Goal: Check status: Check status

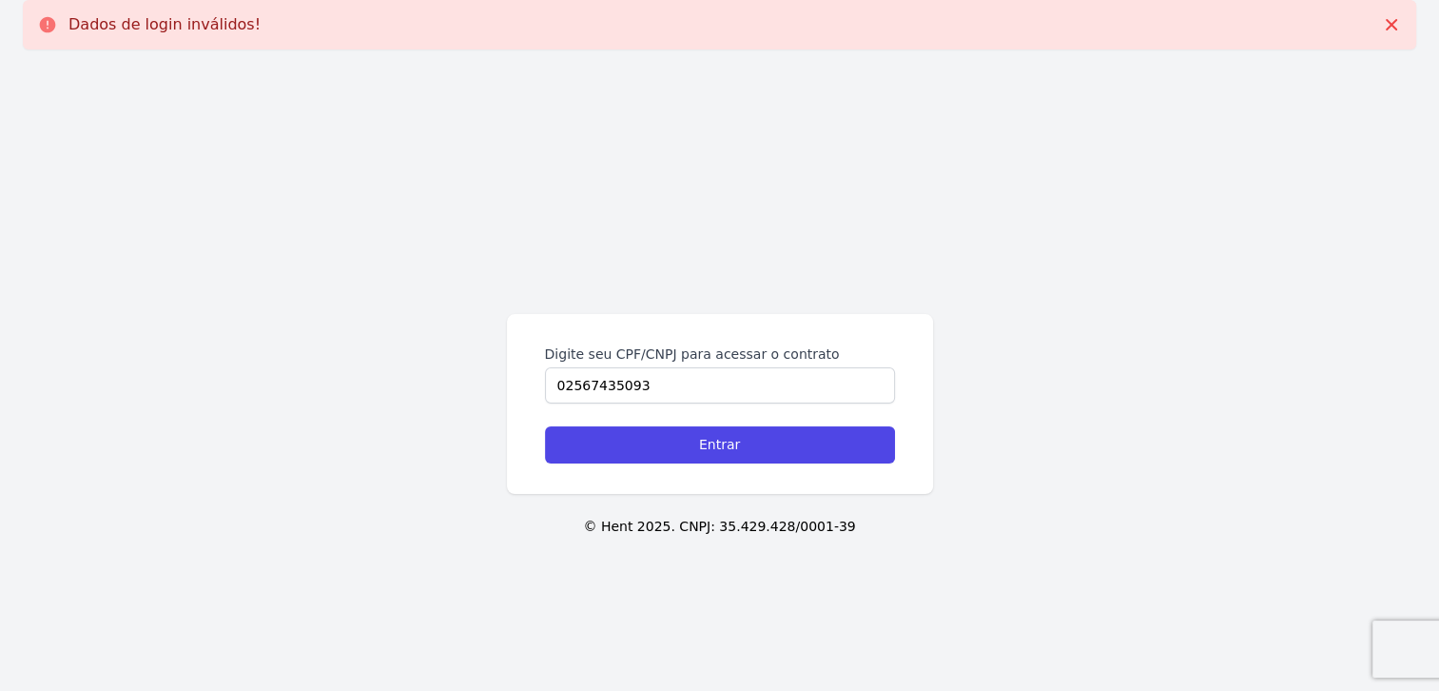
type input "02567435093"
click at [545, 426] on input "Entrar" at bounding box center [720, 444] width 350 height 37
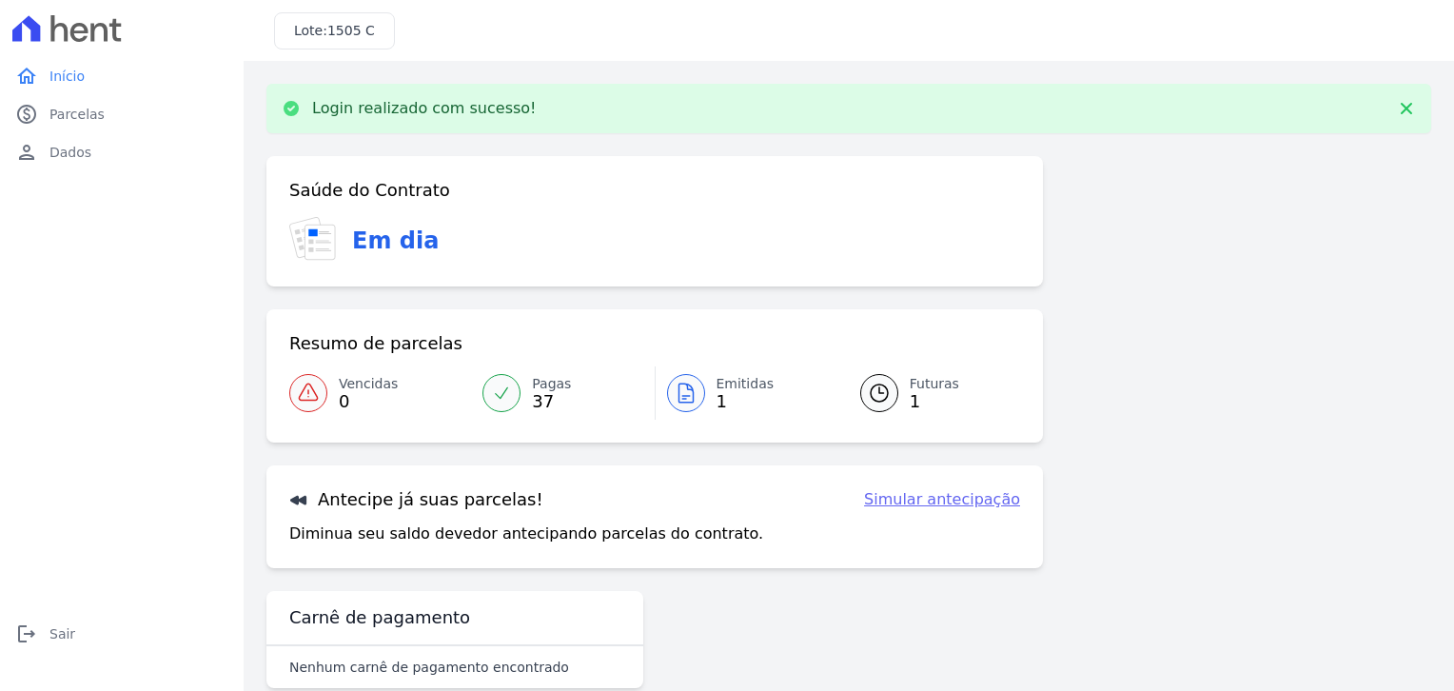
click at [733, 388] on span "Emitidas" at bounding box center [745, 384] width 58 height 20
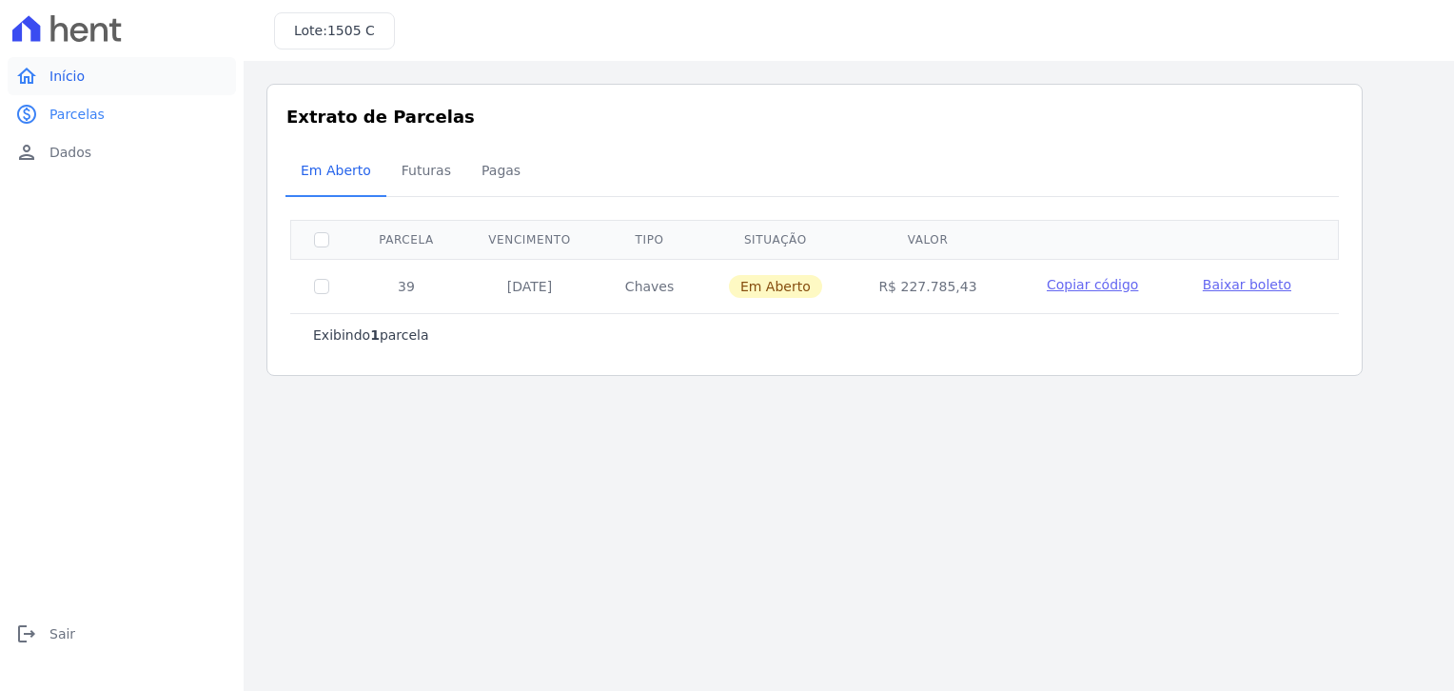
click at [46, 84] on link "home Início" at bounding box center [122, 76] width 228 height 38
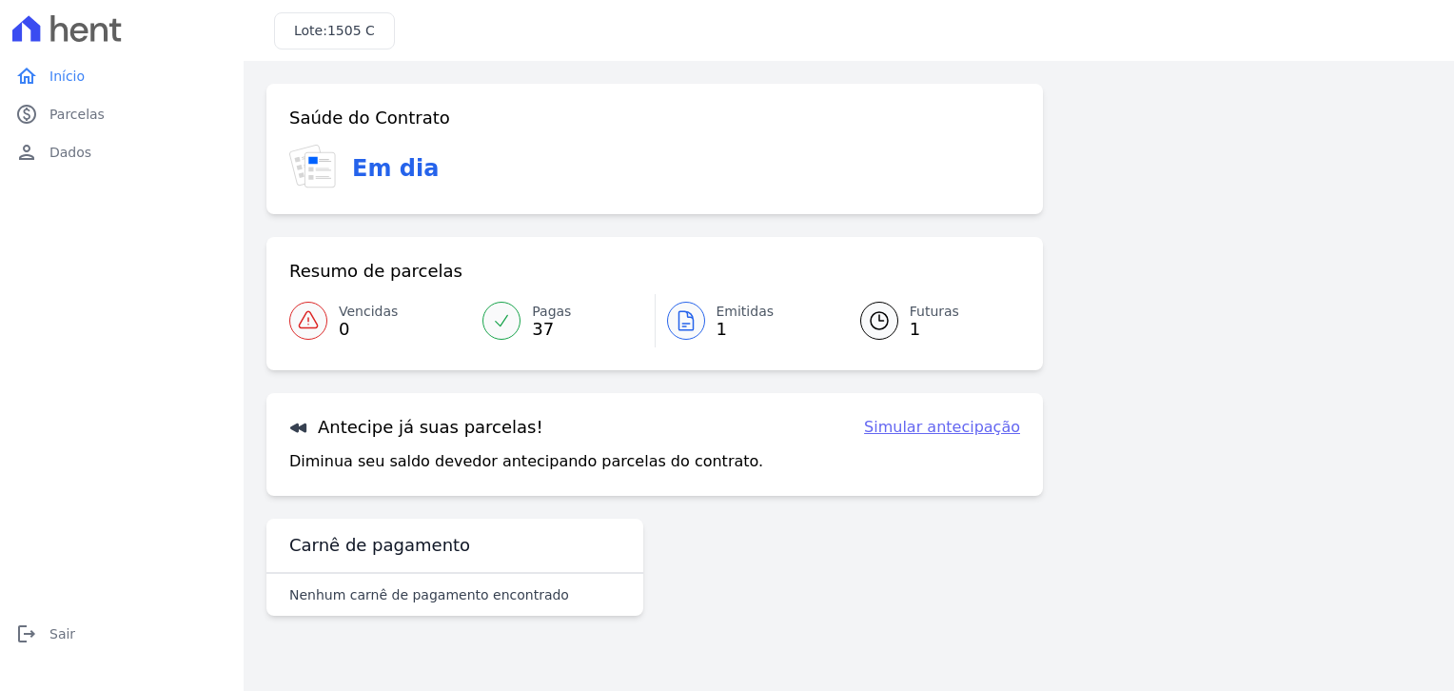
click at [872, 323] on icon at bounding box center [879, 320] width 23 height 23
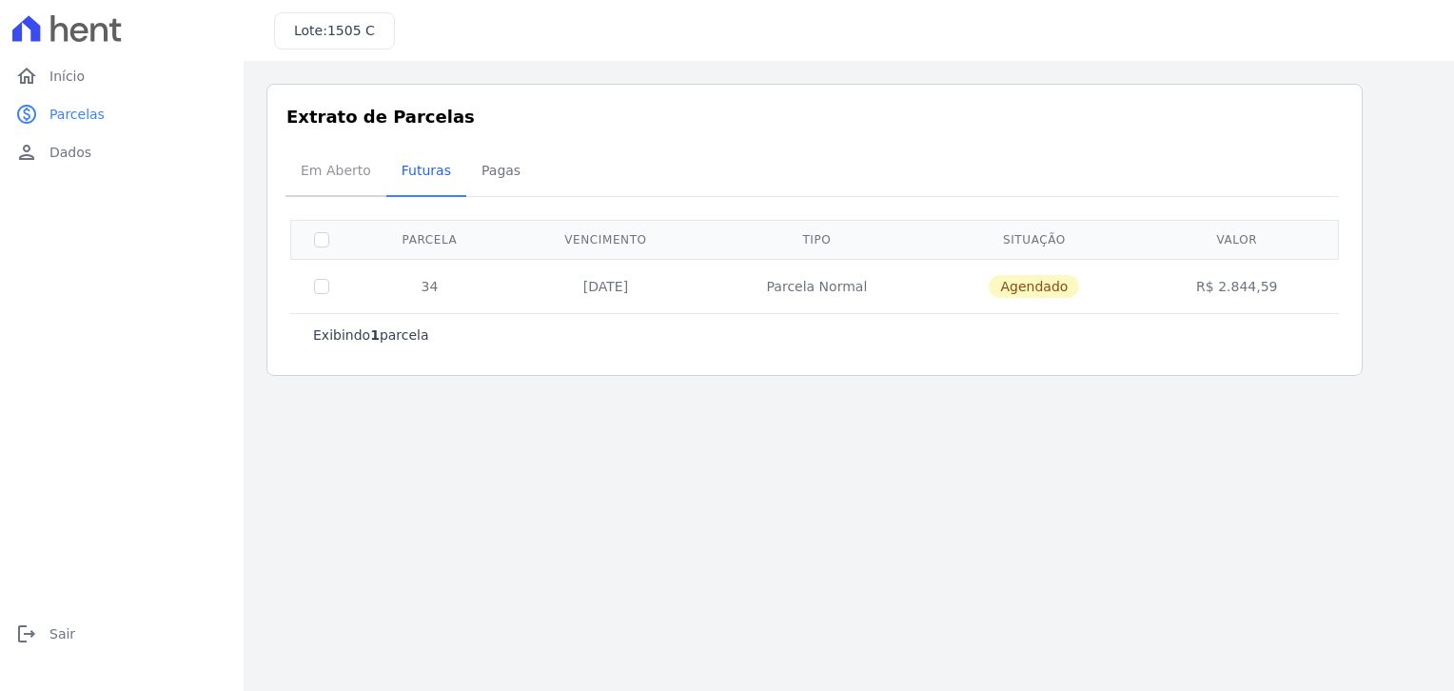
click at [323, 171] on span "Em Aberto" at bounding box center [335, 170] width 93 height 38
